Goal: Navigation & Orientation: Find specific page/section

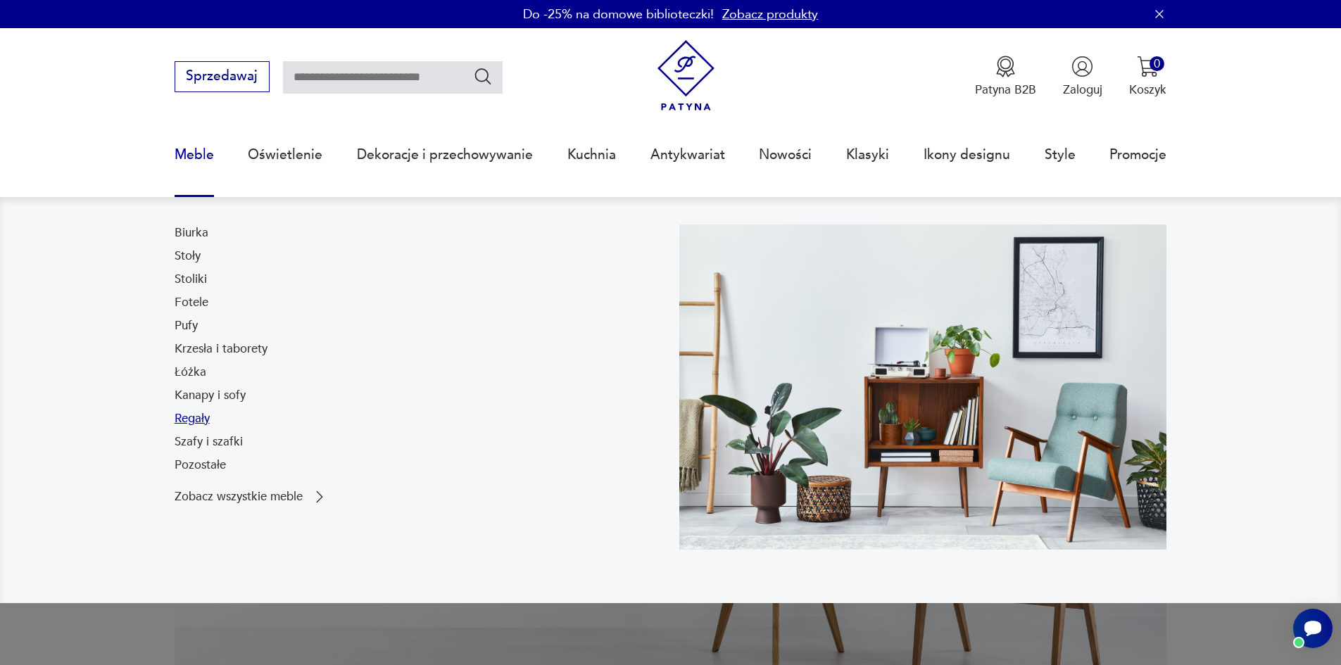
click at [203, 413] on link "Regały" at bounding box center [192, 419] width 35 height 17
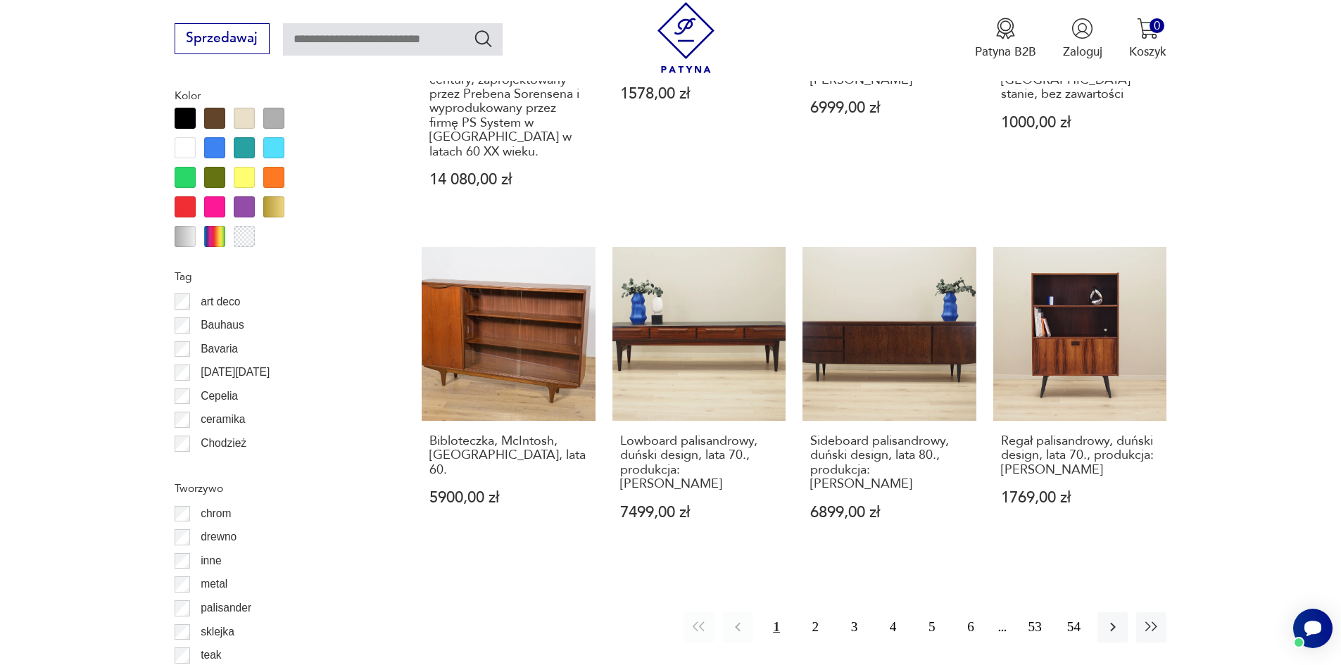
scroll to position [1730, 0]
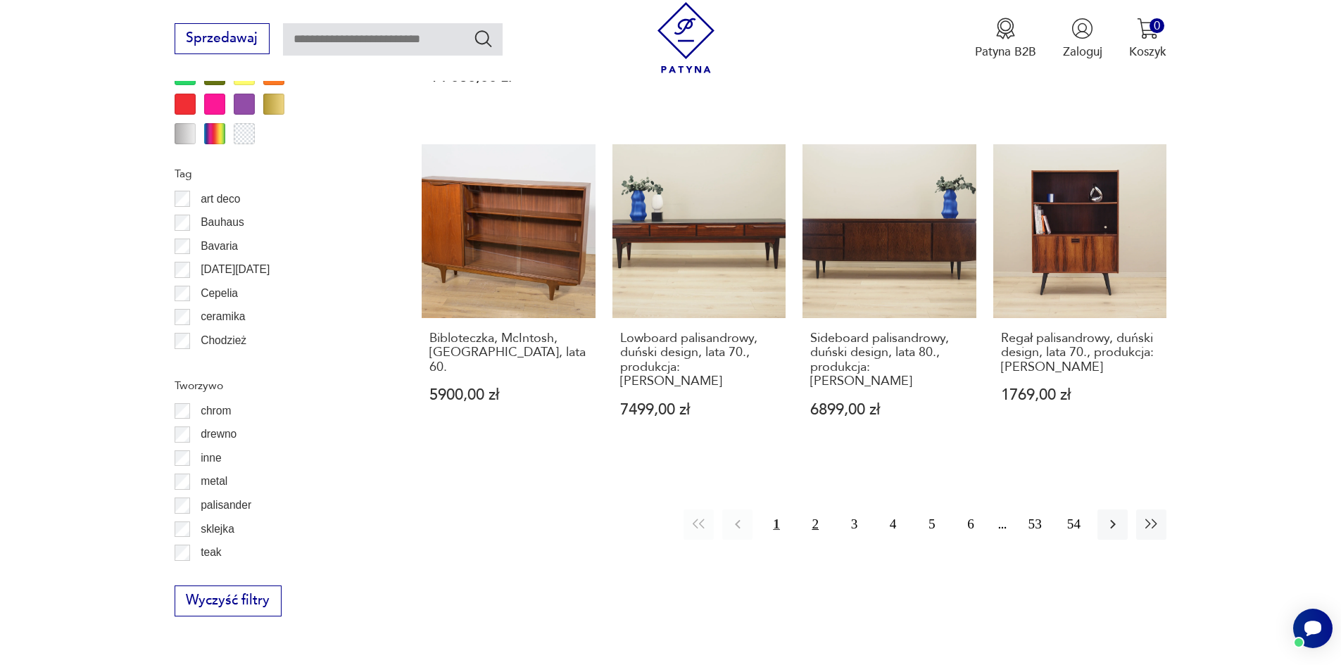
click at [821, 510] on button "2" at bounding box center [816, 525] width 30 height 30
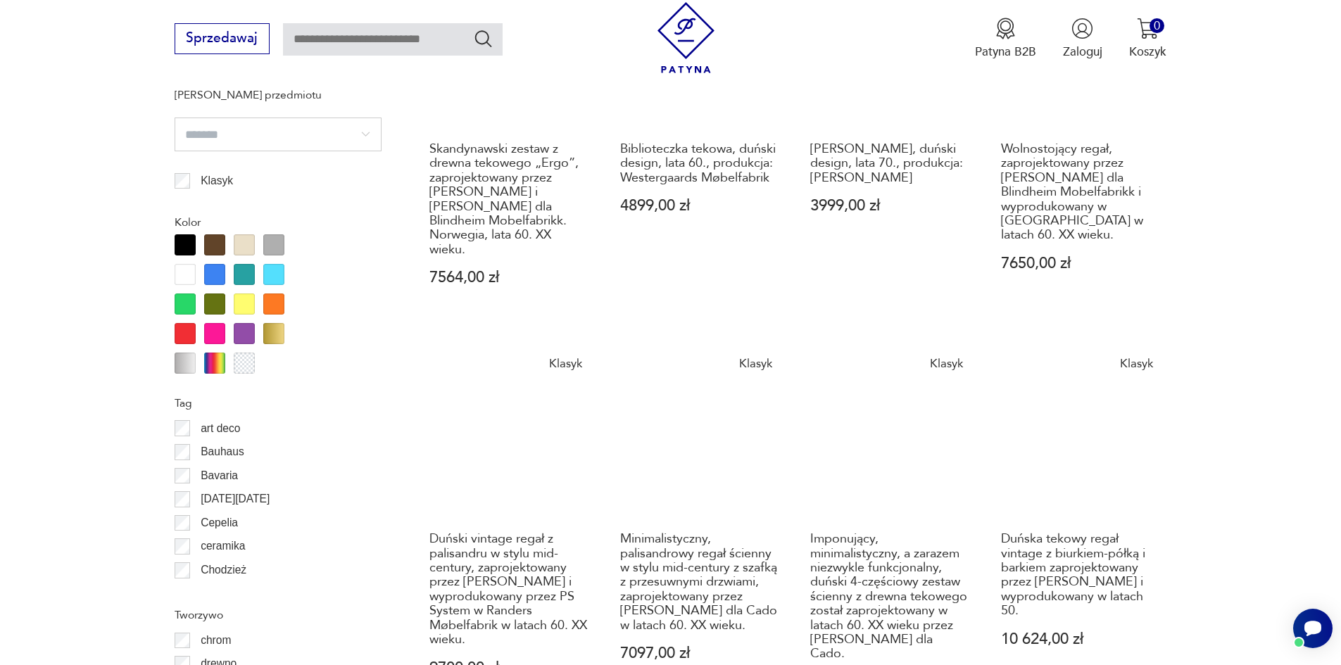
scroll to position [1610, 0]
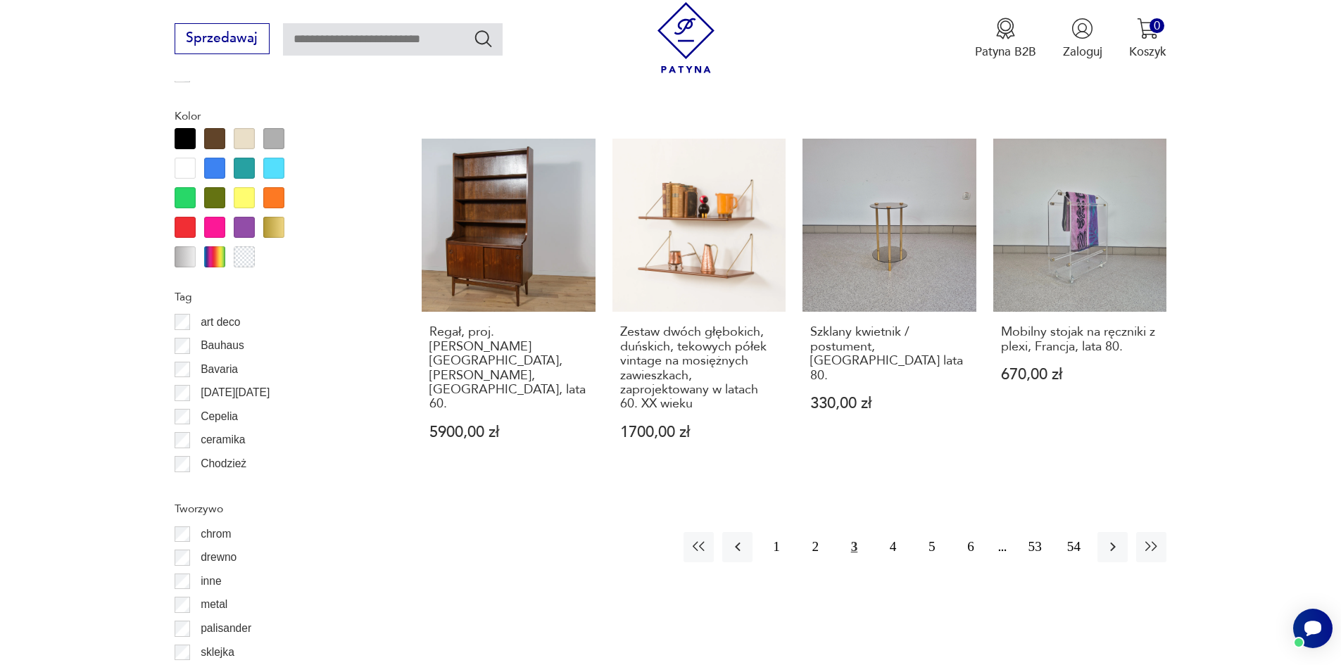
scroll to position [1667, 0]
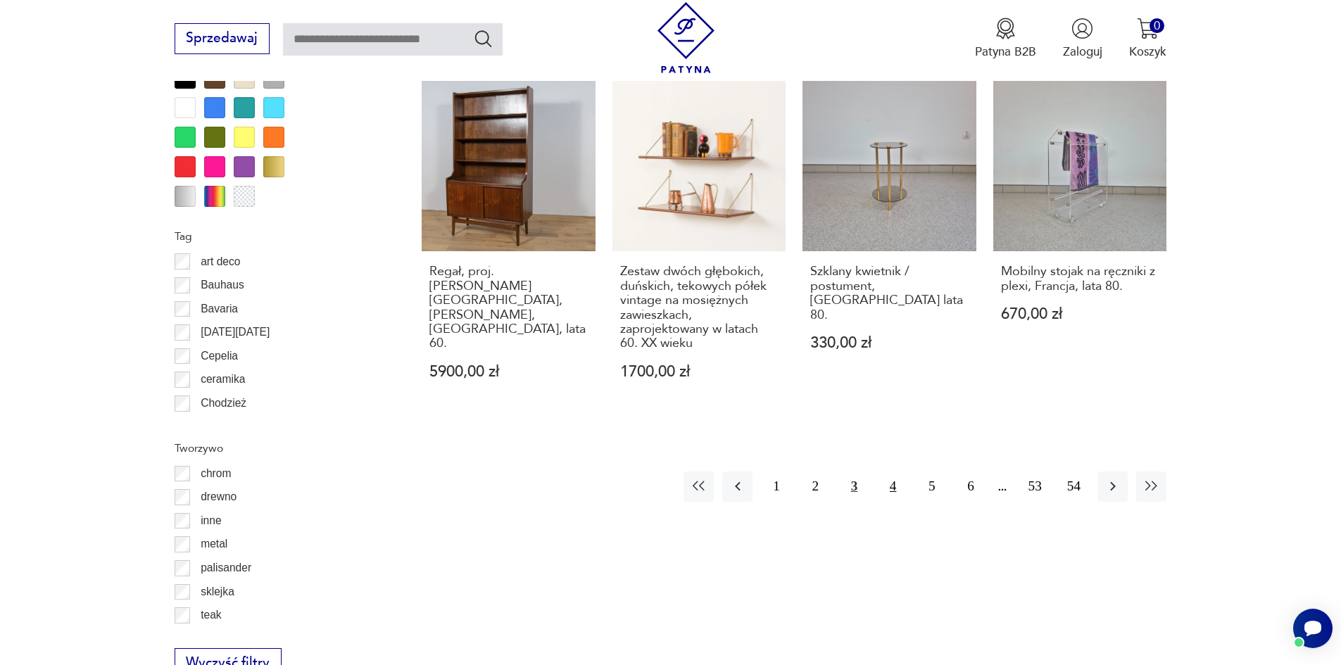
click at [891, 472] on button "4" at bounding box center [893, 487] width 30 height 30
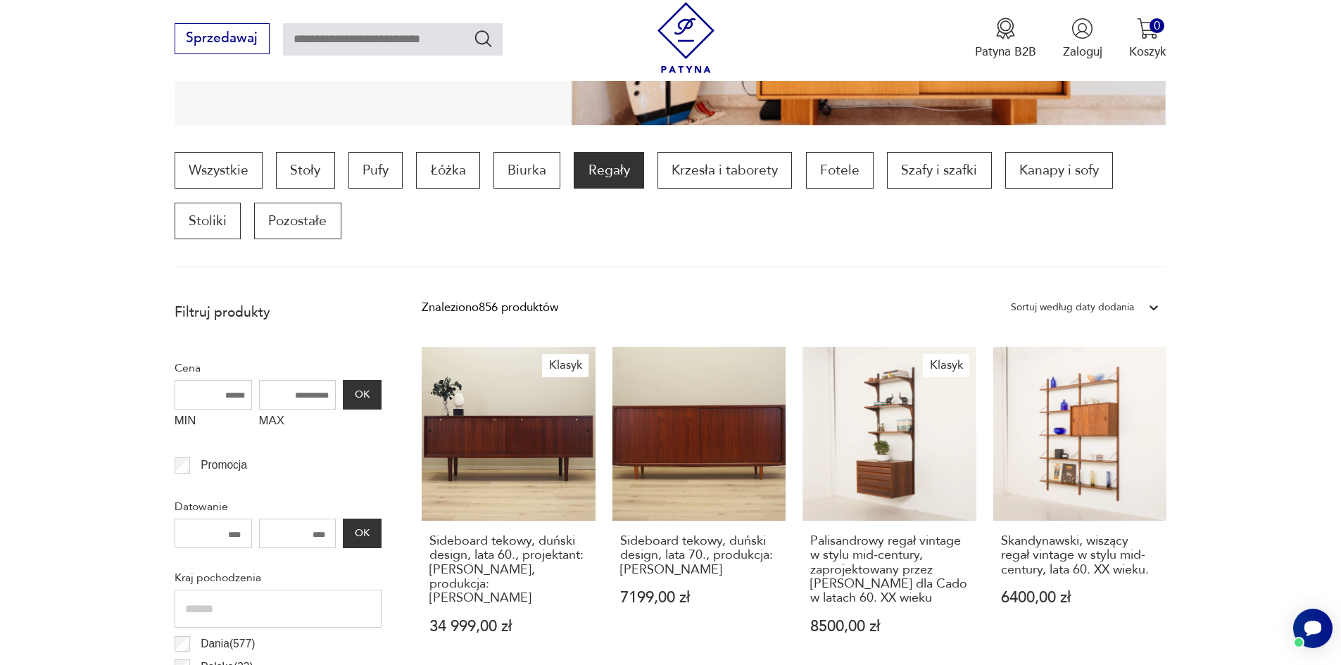
scroll to position [376, 0]
